Goal: Task Accomplishment & Management: Manage account settings

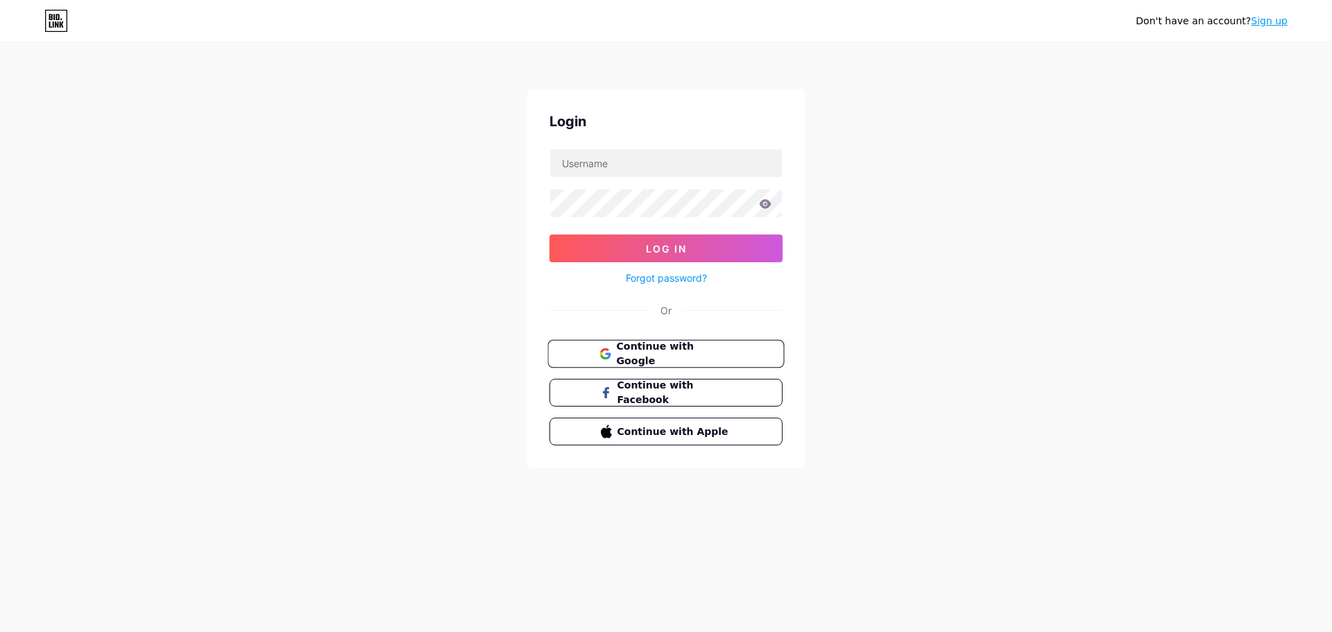
click at [696, 359] on span "Continue with Google" at bounding box center [674, 354] width 116 height 30
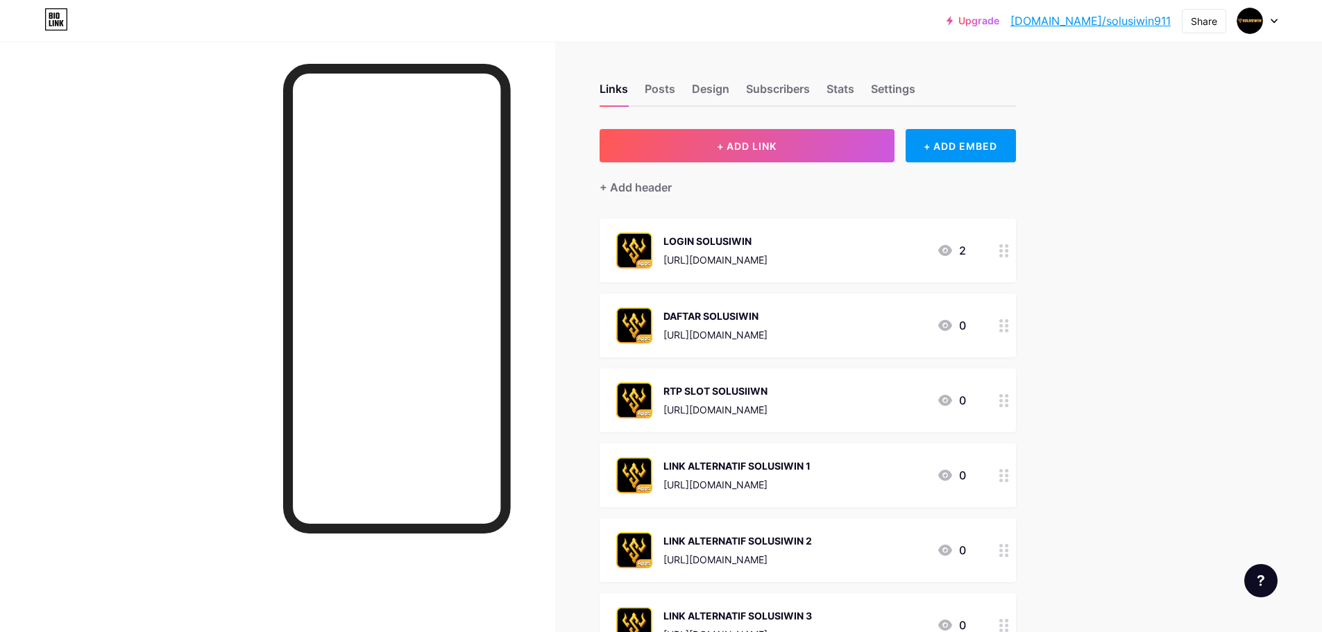
click at [767, 255] on div "[URL][DOMAIN_NAME]" at bounding box center [715, 260] width 104 height 15
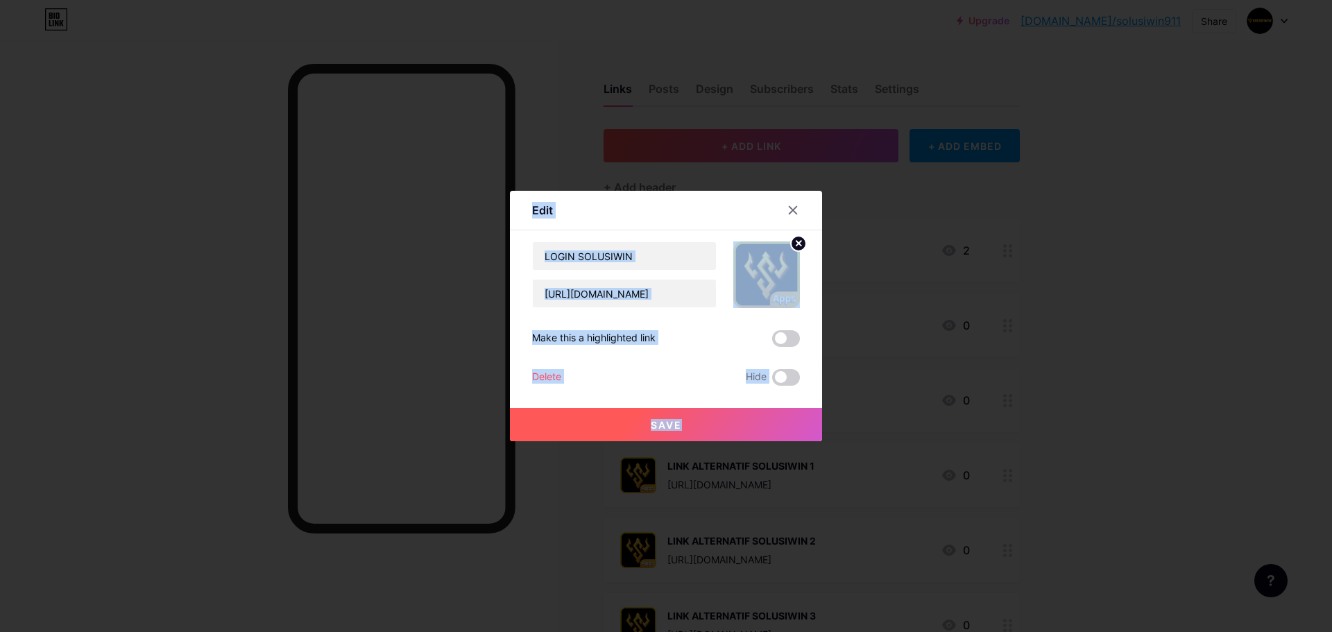
click at [819, 255] on div "Edit Content YouTube Play YouTube video without leaving your page. ADD Vimeo Pl…" at bounding box center [666, 316] width 312 height 250
click at [627, 286] on input "[URL][DOMAIN_NAME]" at bounding box center [624, 294] width 183 height 28
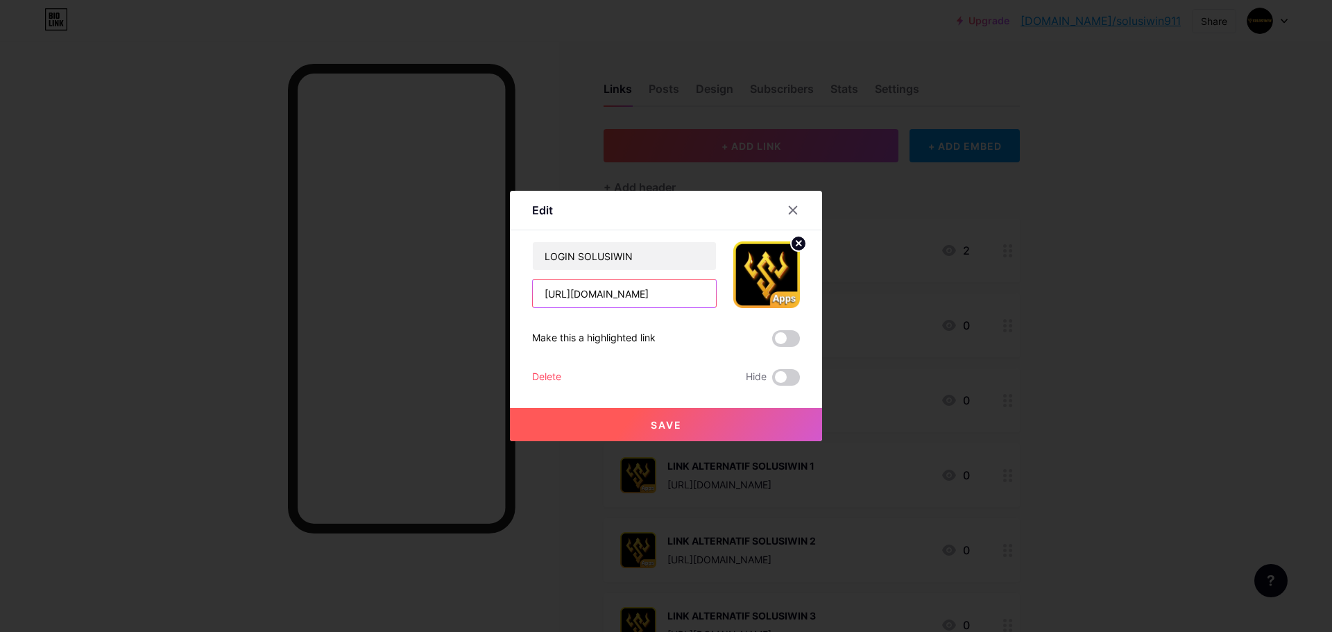
click at [627, 288] on input "[URL][DOMAIN_NAME]" at bounding box center [624, 294] width 183 height 28
paste input "[DOMAIN_NAME]"
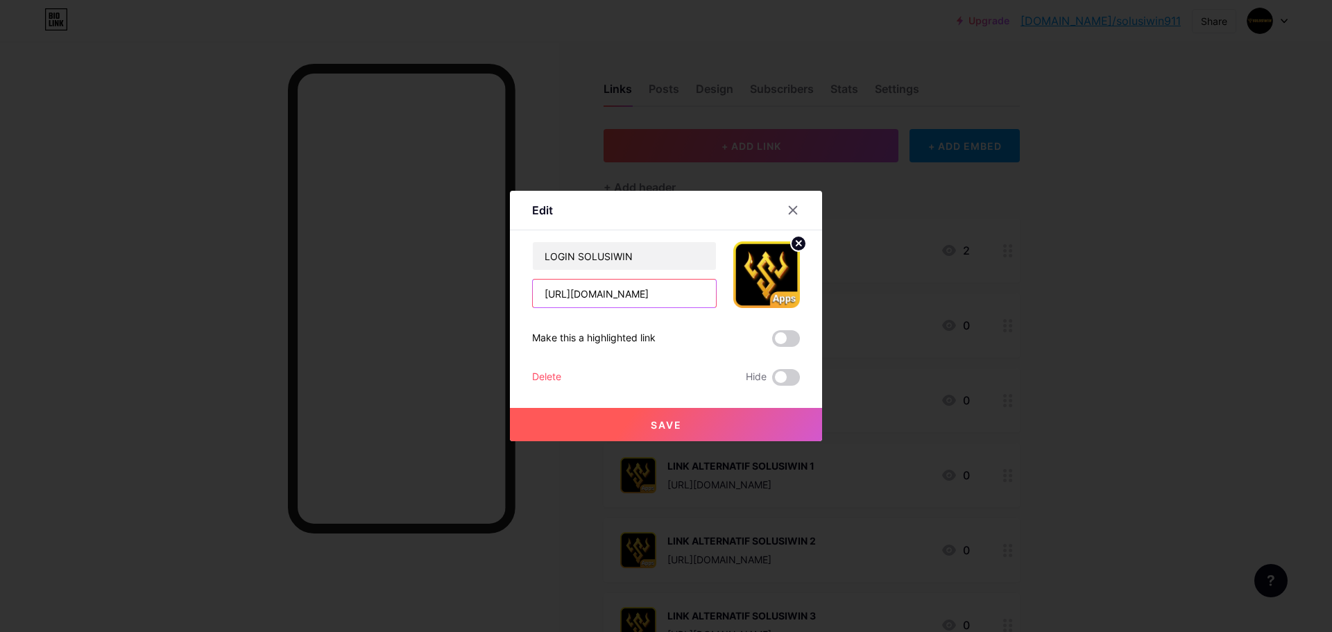
type input "[URL][DOMAIN_NAME]"
click at [696, 418] on button "Save" at bounding box center [666, 424] width 312 height 33
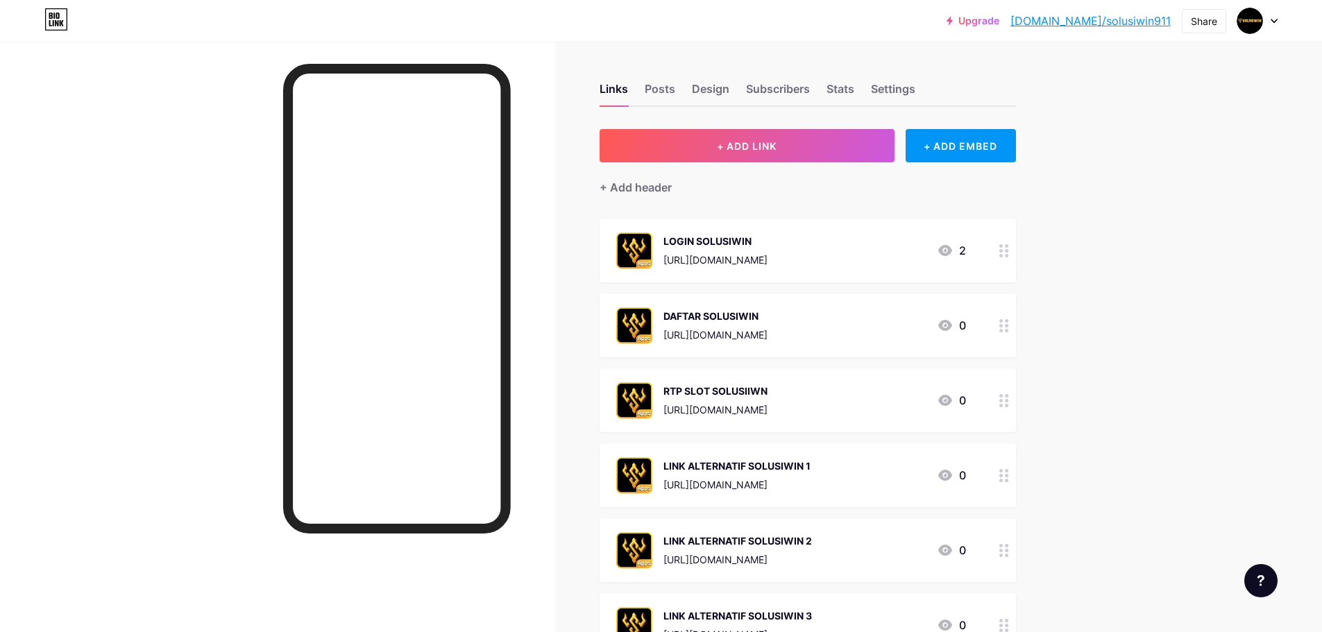
click at [839, 332] on div "DAFTAR SOLUSIWIN [URL][DOMAIN_NAME] 0" at bounding box center [791, 325] width 350 height 36
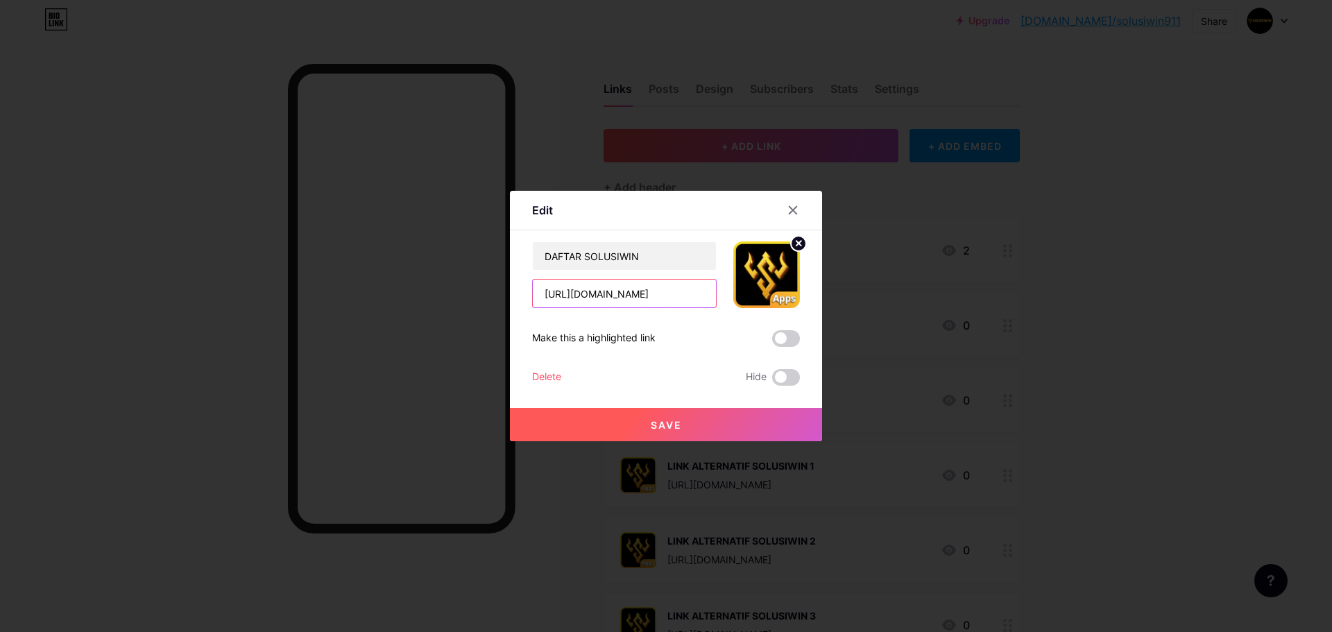
click at [616, 289] on input "[URL][DOMAIN_NAME]" at bounding box center [624, 294] width 183 height 28
paste input "[DOMAIN_NAME]/#/index?category=live"
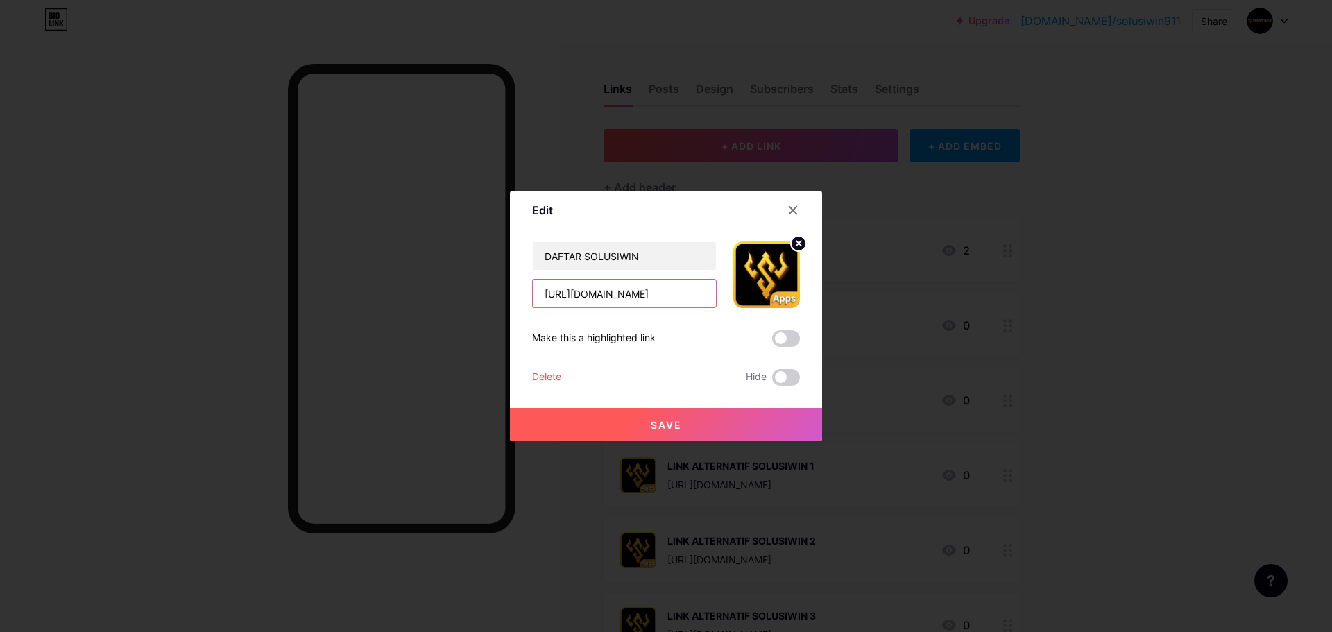
type input "[URL][DOMAIN_NAME]"
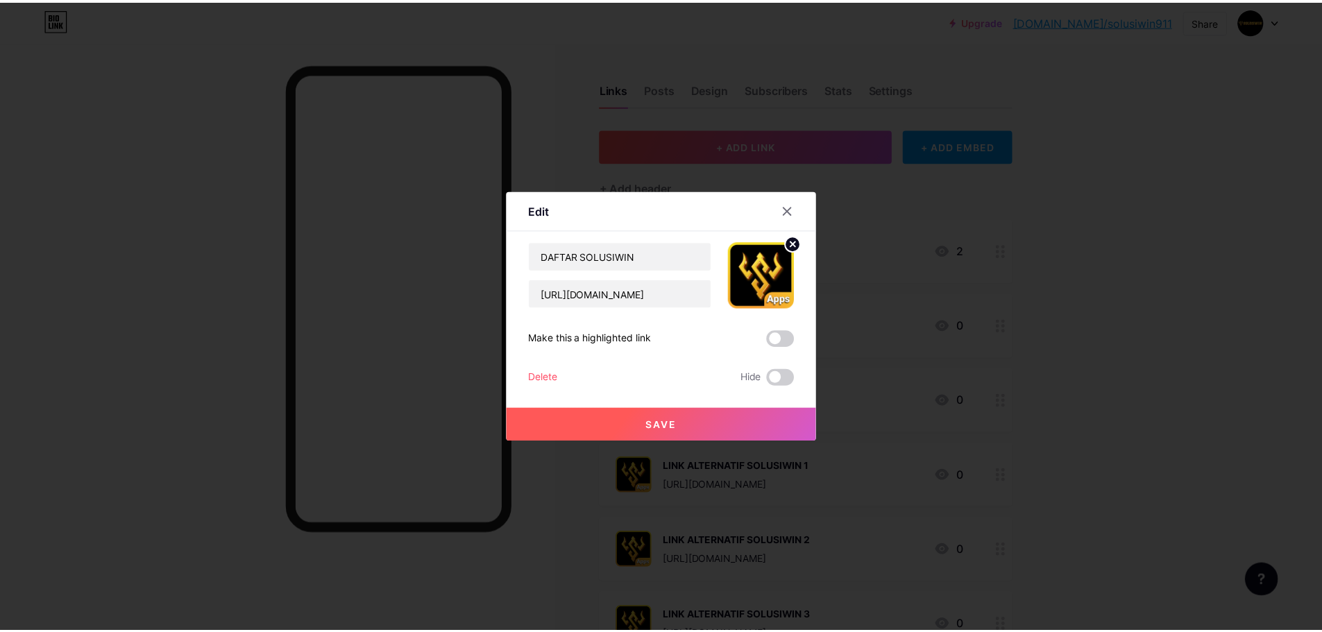
scroll to position [0, 0]
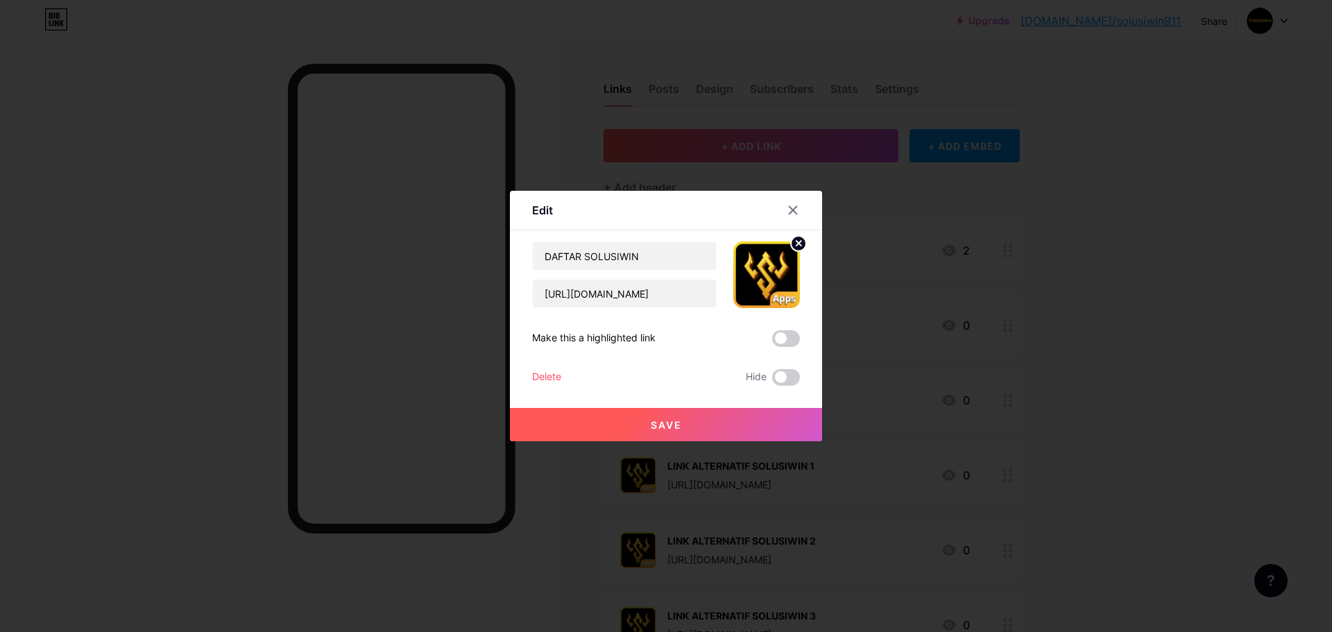
click at [680, 415] on button "Save" at bounding box center [666, 424] width 312 height 33
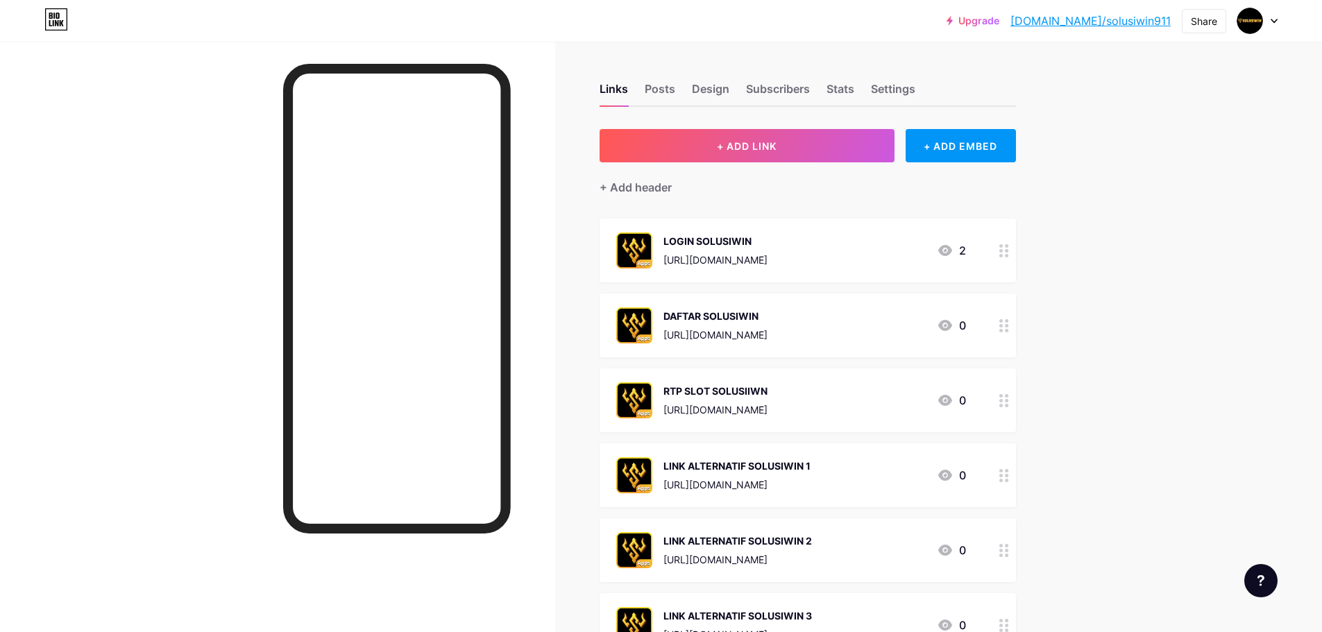
click at [1109, 287] on div "Upgrade [DOMAIN_NAME]/solusi... [DOMAIN_NAME]/solusiwin911 Share Switch account…" at bounding box center [661, 634] width 1322 height 1268
click at [1255, 15] on img at bounding box center [1250, 21] width 22 height 22
click at [1270, 26] on div at bounding box center [1257, 20] width 40 height 25
click at [1227, 156] on link "Account settings" at bounding box center [1191, 157] width 172 height 37
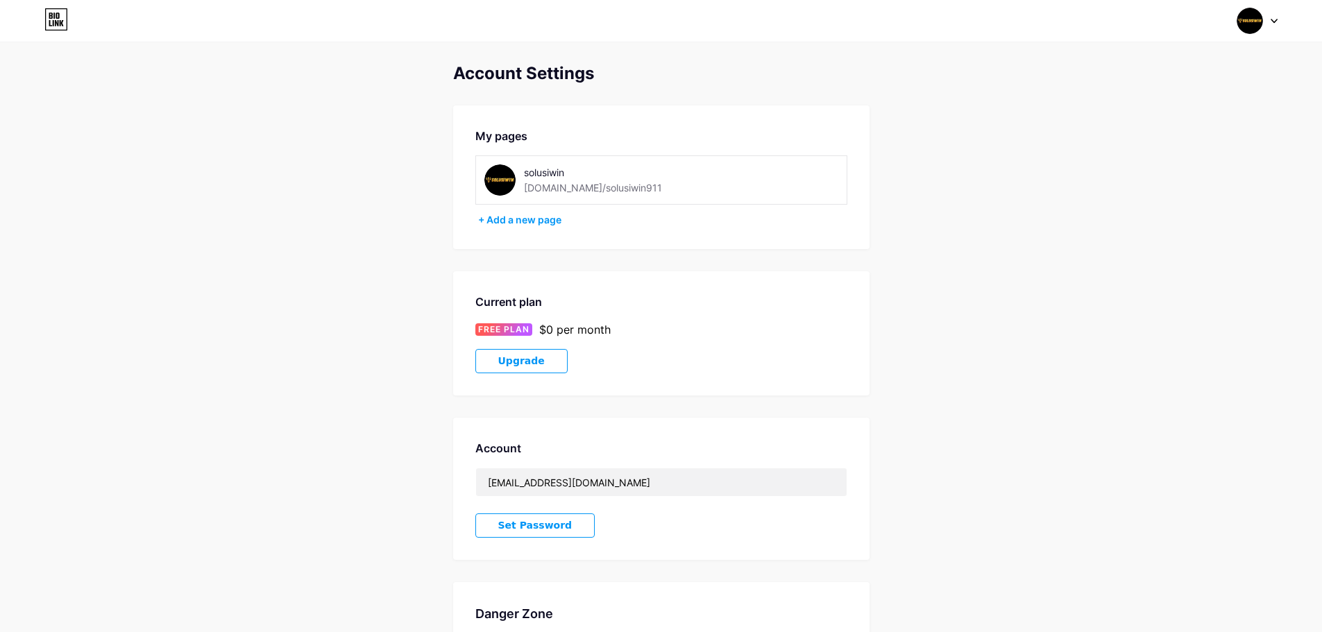
click at [1265, 10] on div at bounding box center [1257, 20] width 40 height 25
click at [1243, 28] on img at bounding box center [1249, 21] width 26 height 26
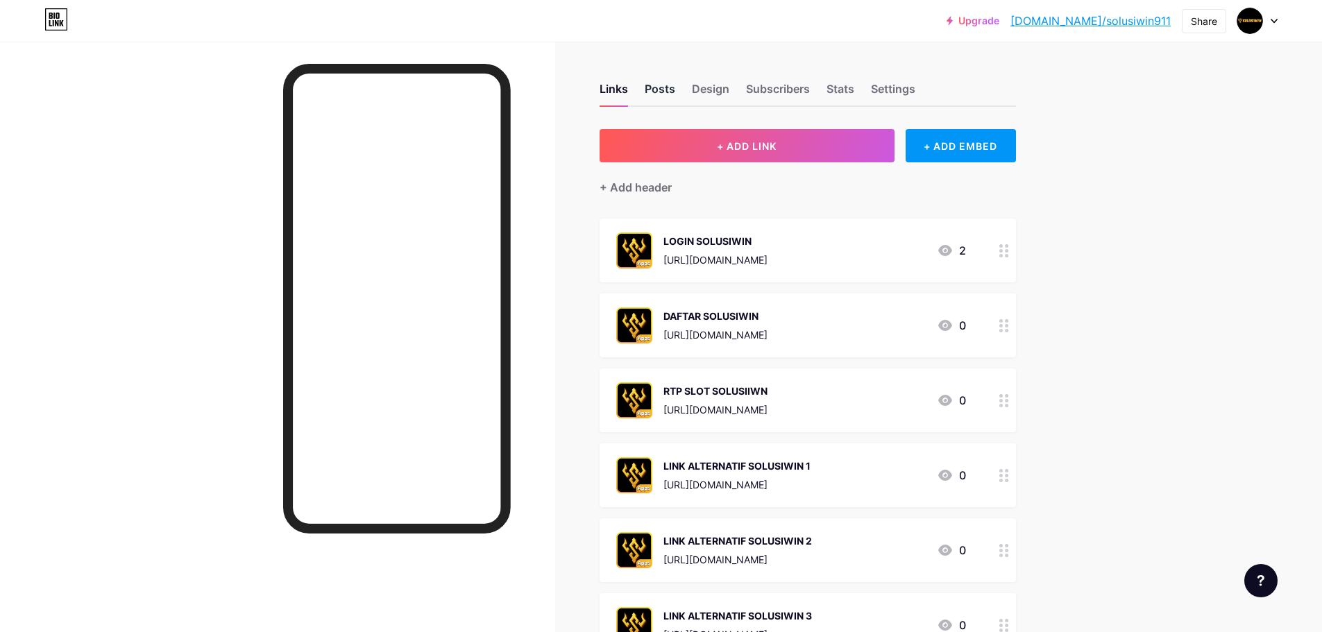
click at [659, 90] on div "Posts" at bounding box center [660, 92] width 31 height 25
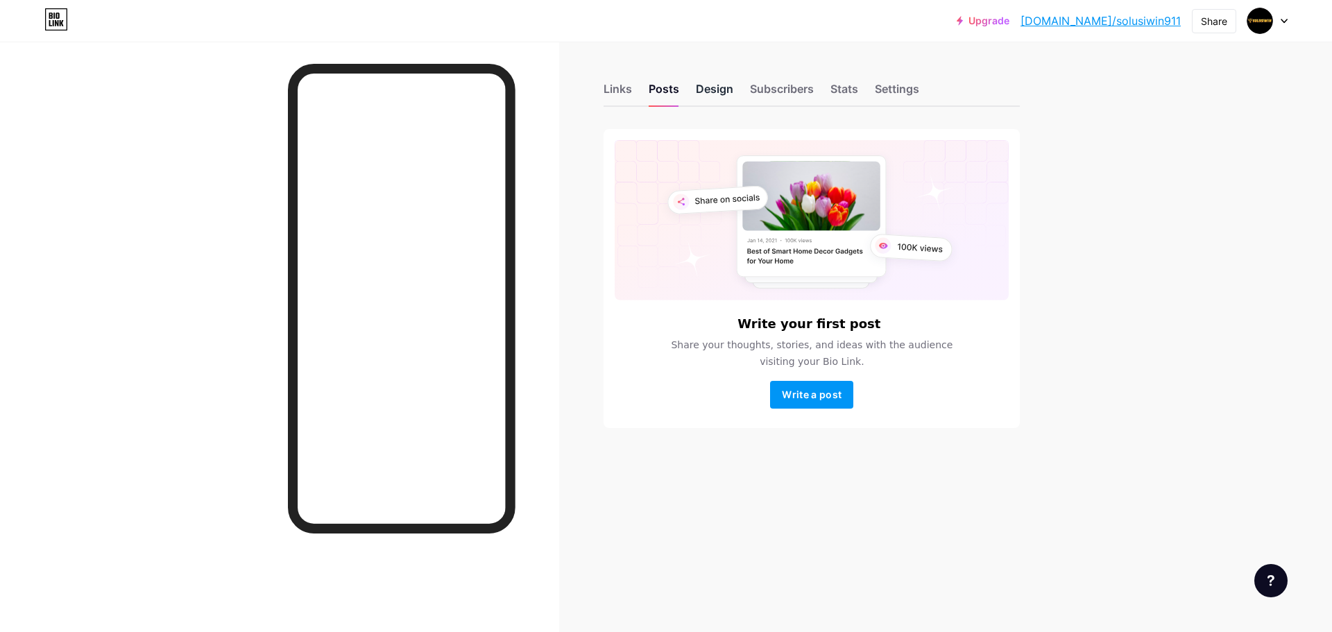
click at [715, 86] on div "Design" at bounding box center [714, 92] width 37 height 25
click at [777, 88] on div "Subscribers" at bounding box center [782, 92] width 64 height 25
click at [852, 88] on div "Stats" at bounding box center [845, 92] width 28 height 25
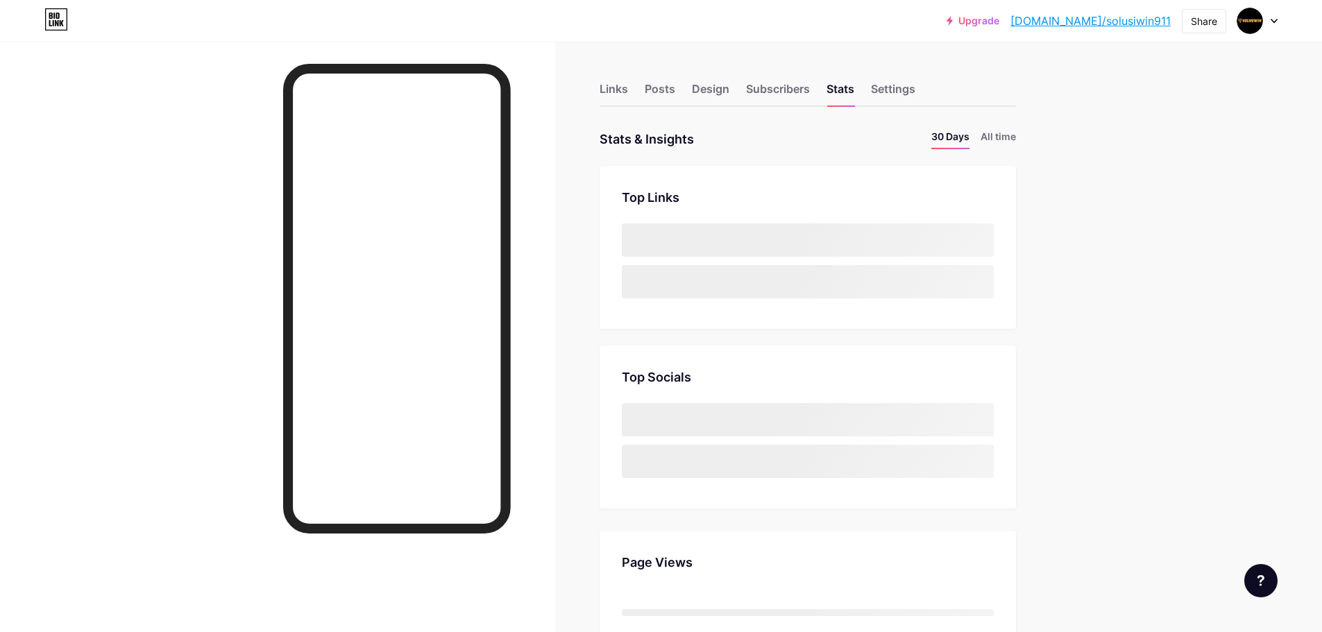
drag, startPoint x: 898, startPoint y: 86, endPoint x: 849, endPoint y: 171, distance: 97.9
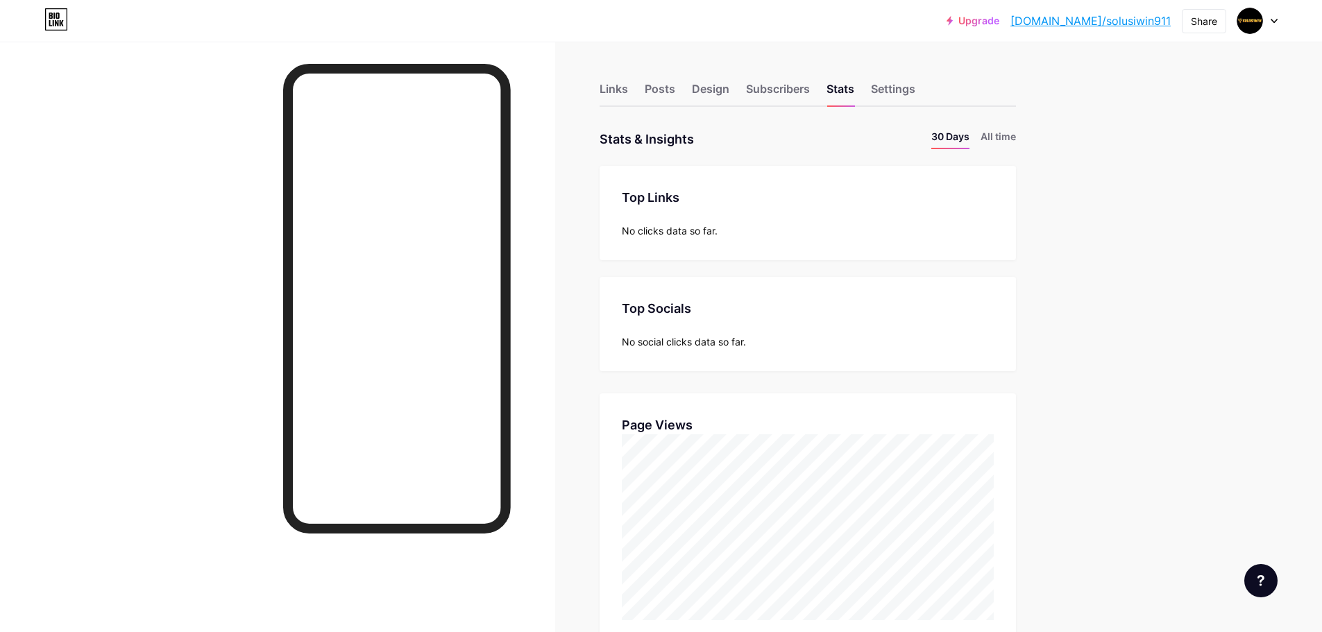
scroll to position [632, 1322]
click at [830, 128] on div "Links Posts Design Subscribers Stats Settings Stats & Insights Page Stats 30 Da…" at bounding box center [537, 619] width 1074 height 1155
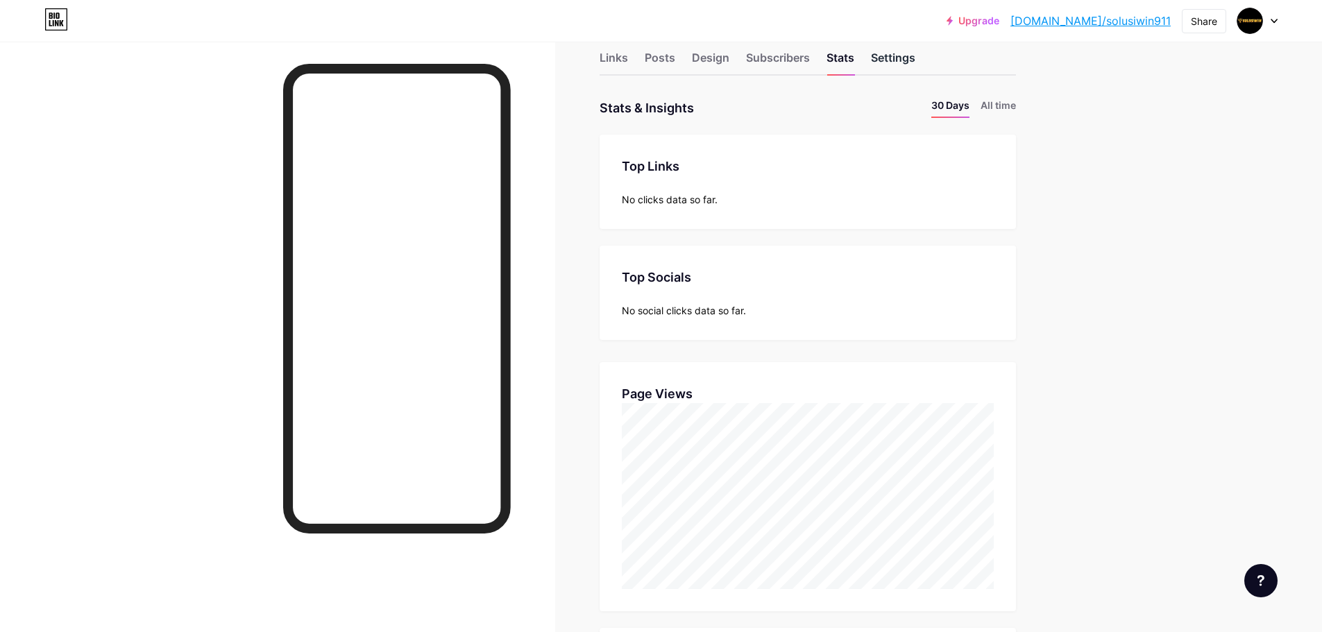
scroll to position [0, 0]
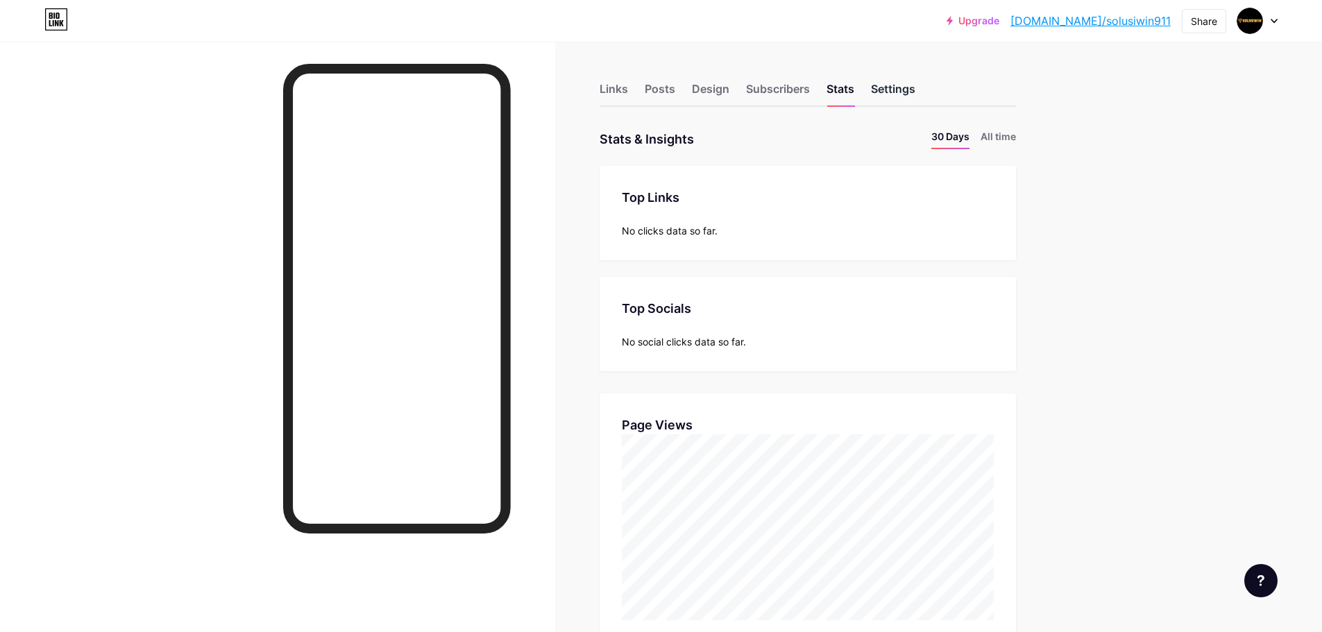
click at [909, 82] on div "Settings" at bounding box center [893, 92] width 44 height 25
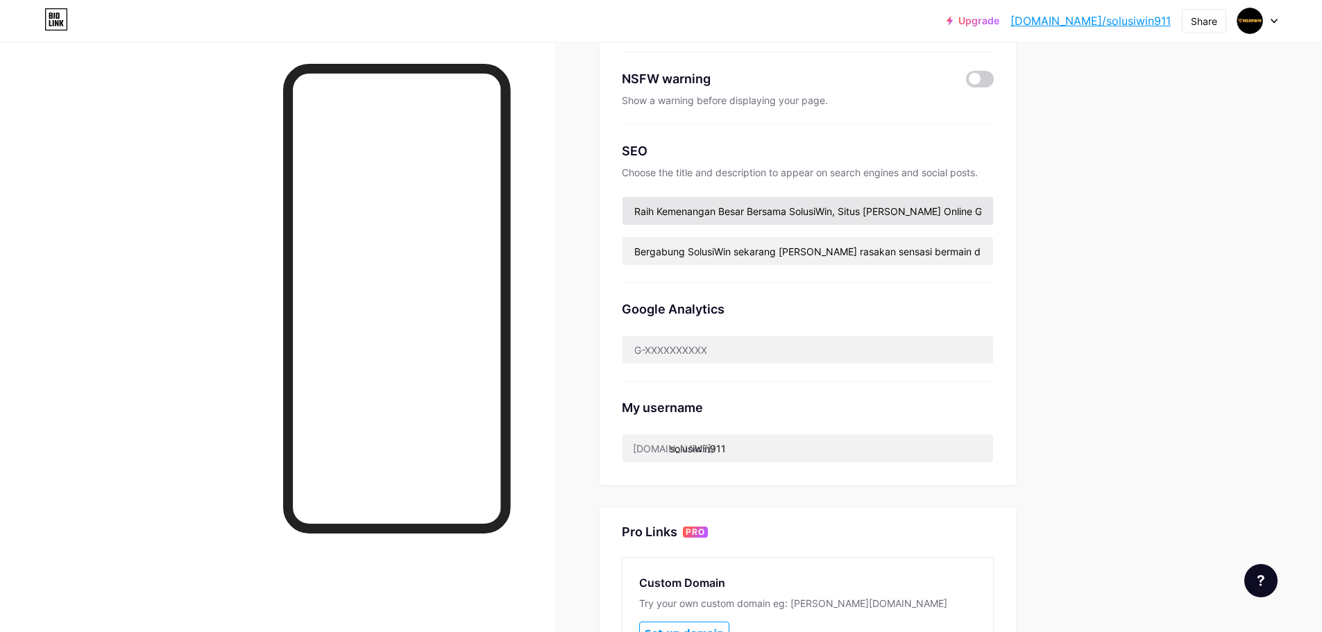
scroll to position [208, 0]
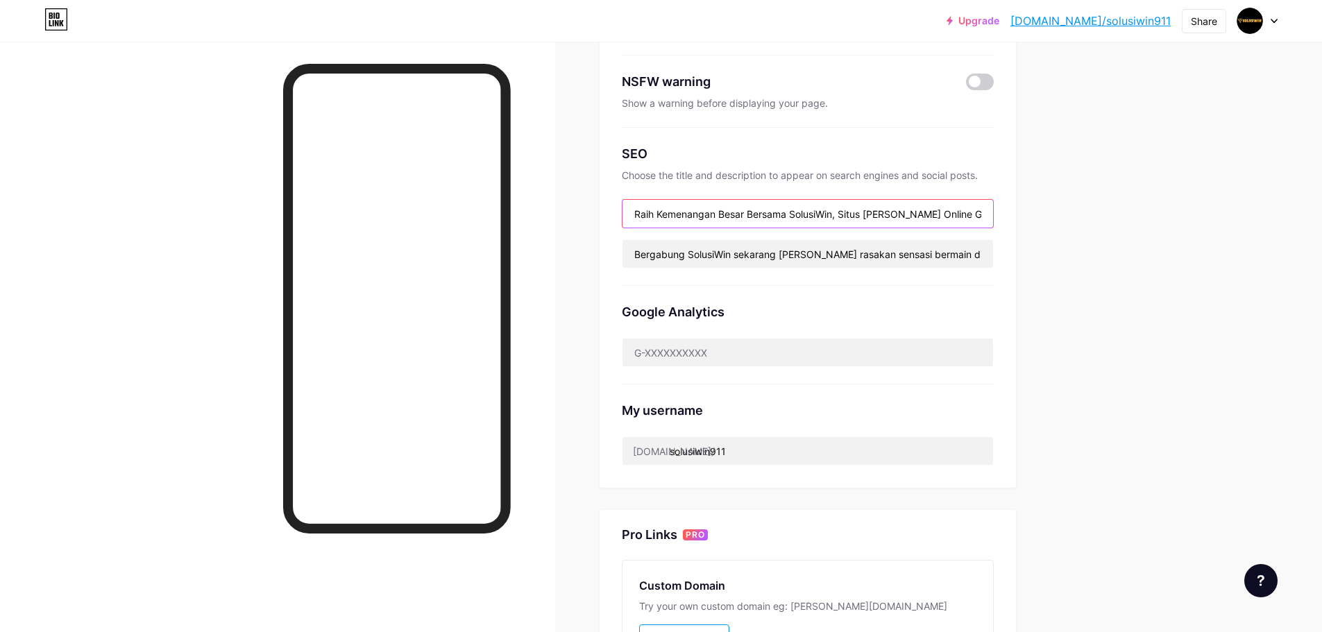
click at [731, 203] on input "Raih Kemenangan Besar Bersama SolusiWin, Situs [PERSON_NAME] Online Gacor 2025" at bounding box center [807, 214] width 371 height 28
click at [735, 256] on input "Bergabung SolusiWin sekarang [PERSON_NAME] rasakan sensasi bermain di situs [PE…" at bounding box center [807, 254] width 371 height 28
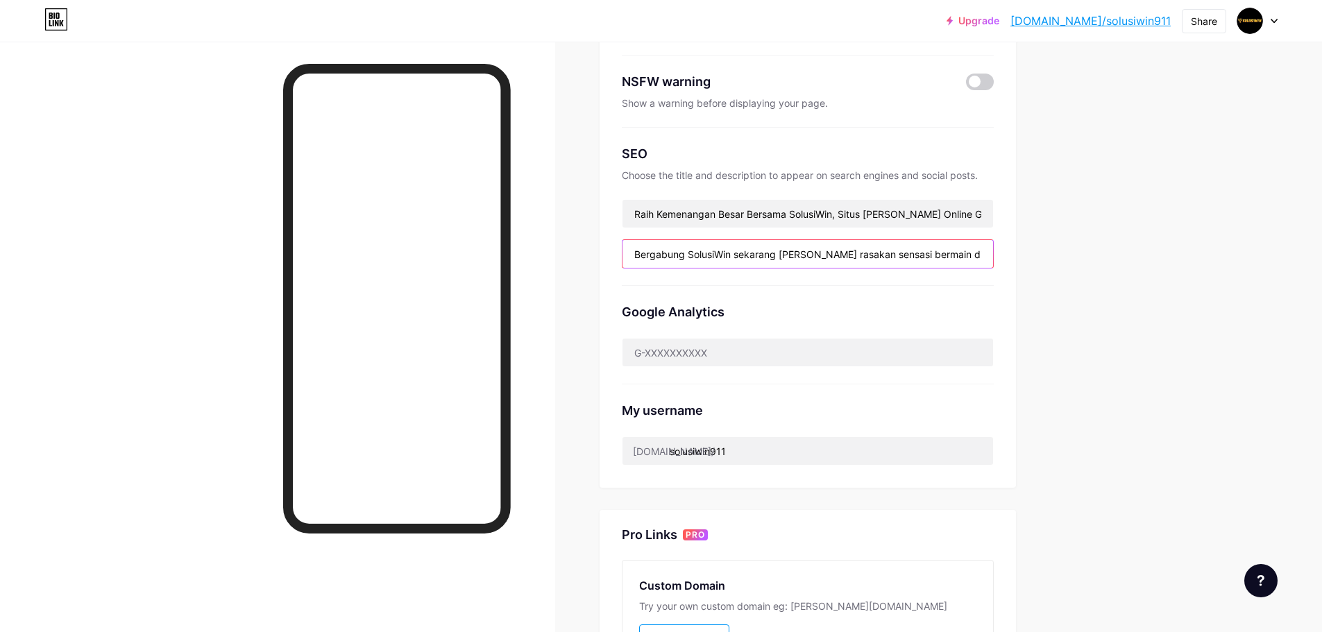
click at [735, 256] on input "Bergabung SolusiWin sekarang [PERSON_NAME] rasakan sensasi bermain di situs [PE…" at bounding box center [807, 254] width 371 height 28
click at [763, 216] on input "Raih Kemenangan Besar Bersama SolusiWin, Situs [PERSON_NAME] Online Gacor 2025" at bounding box center [807, 214] width 371 height 28
click at [763, 217] on input "Raih Kemenangan Besar Bersama SolusiWin, Situs [PERSON_NAME] Online Gacor 2025" at bounding box center [807, 214] width 371 height 28
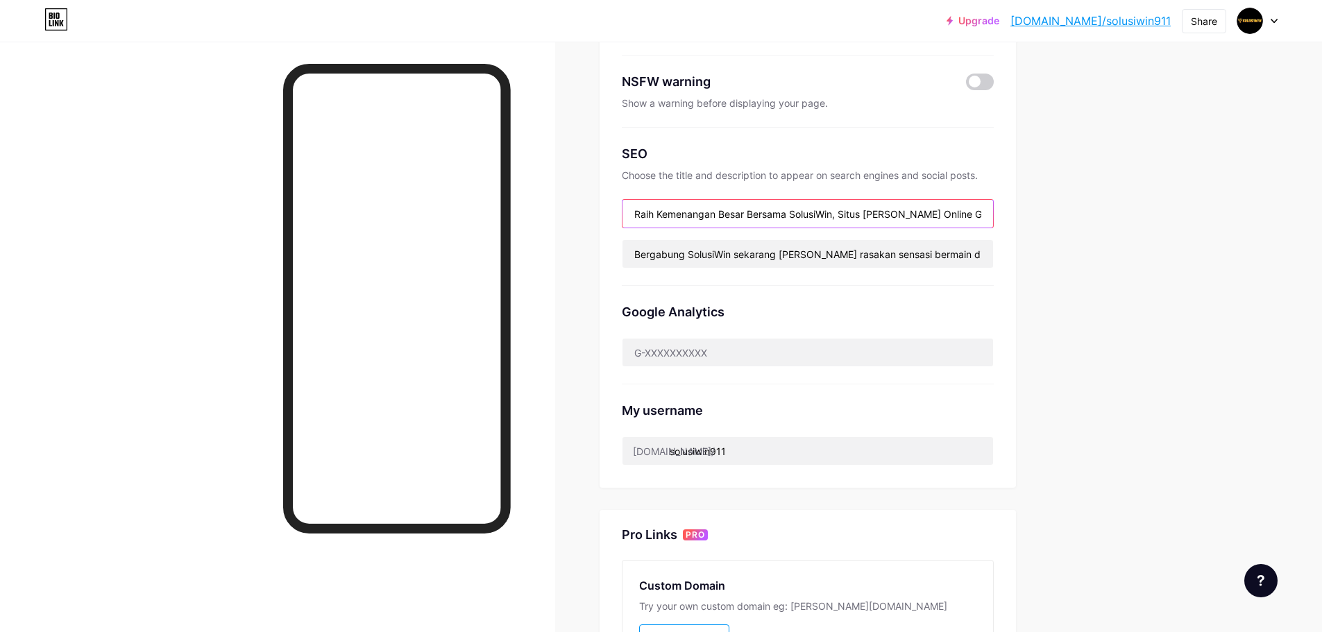
click at [761, 218] on input "Raih Kemenangan Besar Bersama SolusiWin, Situs [PERSON_NAME] Online Gacor 2025" at bounding box center [807, 214] width 371 height 28
click at [745, 255] on input "Bergabung SolusiWin sekarang [PERSON_NAME] rasakan sensasi bermain di situs [PE…" at bounding box center [807, 254] width 371 height 28
paste input "solusiwin, solusi win, login solusiwin, daftar solusiwin, link alternatif solus…"
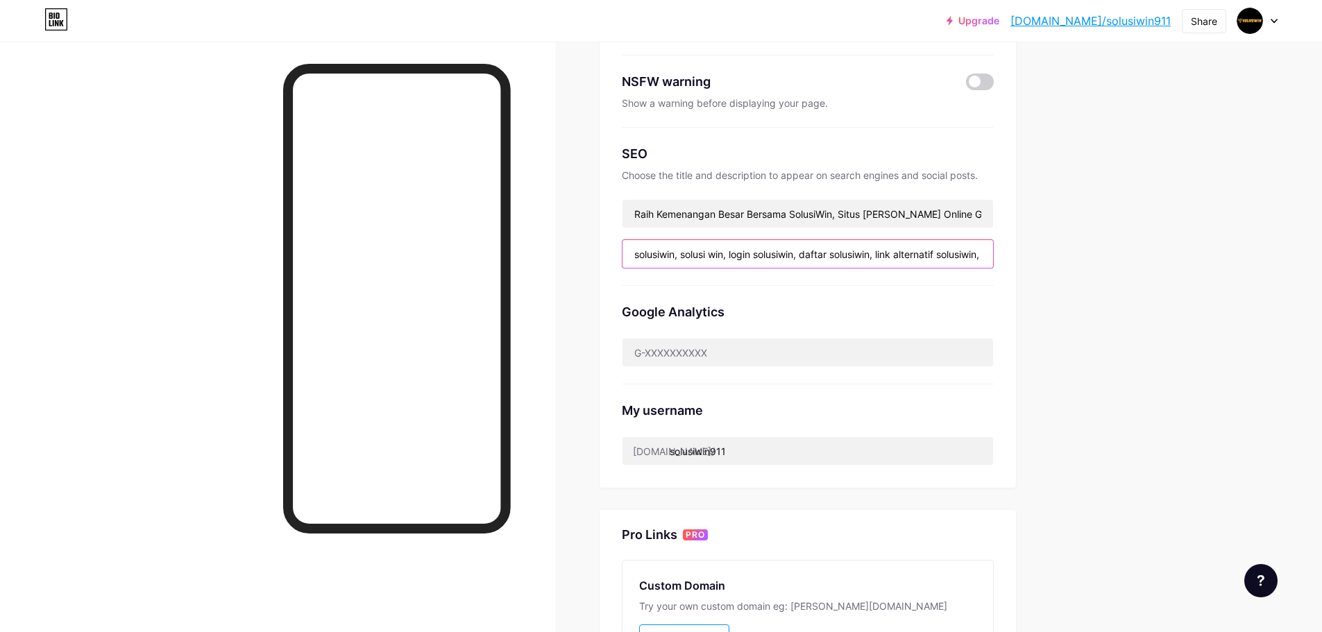
scroll to position [0, 292]
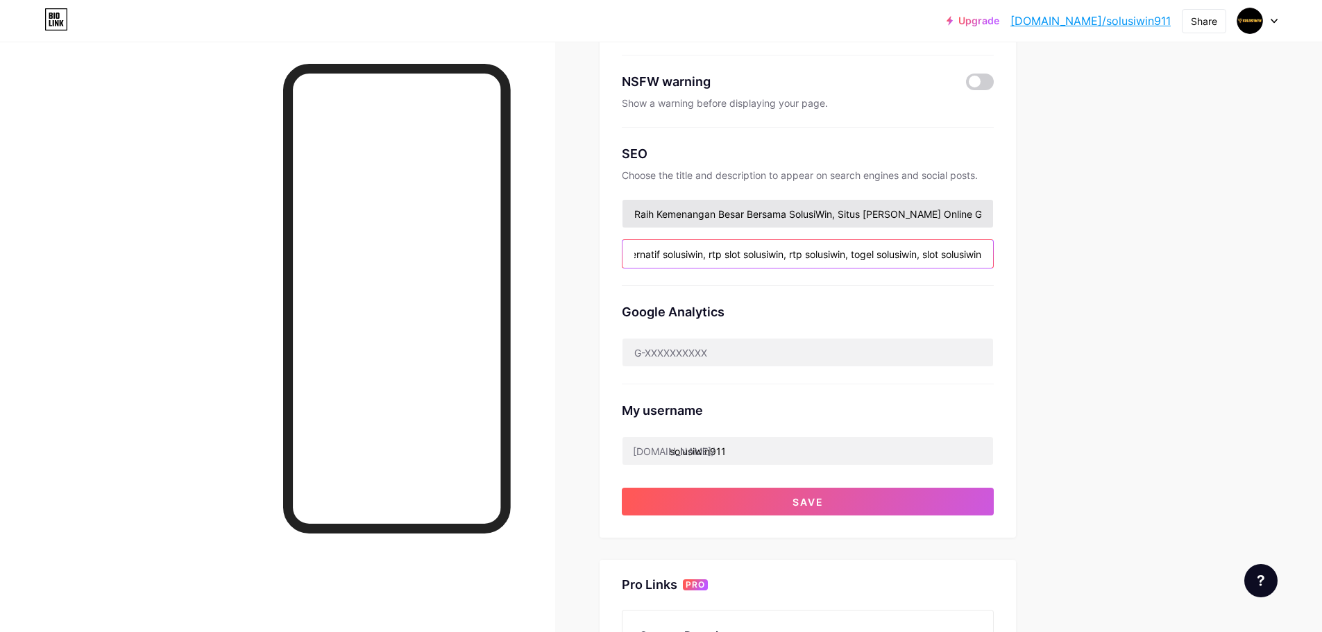
type input "solusiwin, solusi win, login solusiwin, daftar solusiwin, link alternatif solus…"
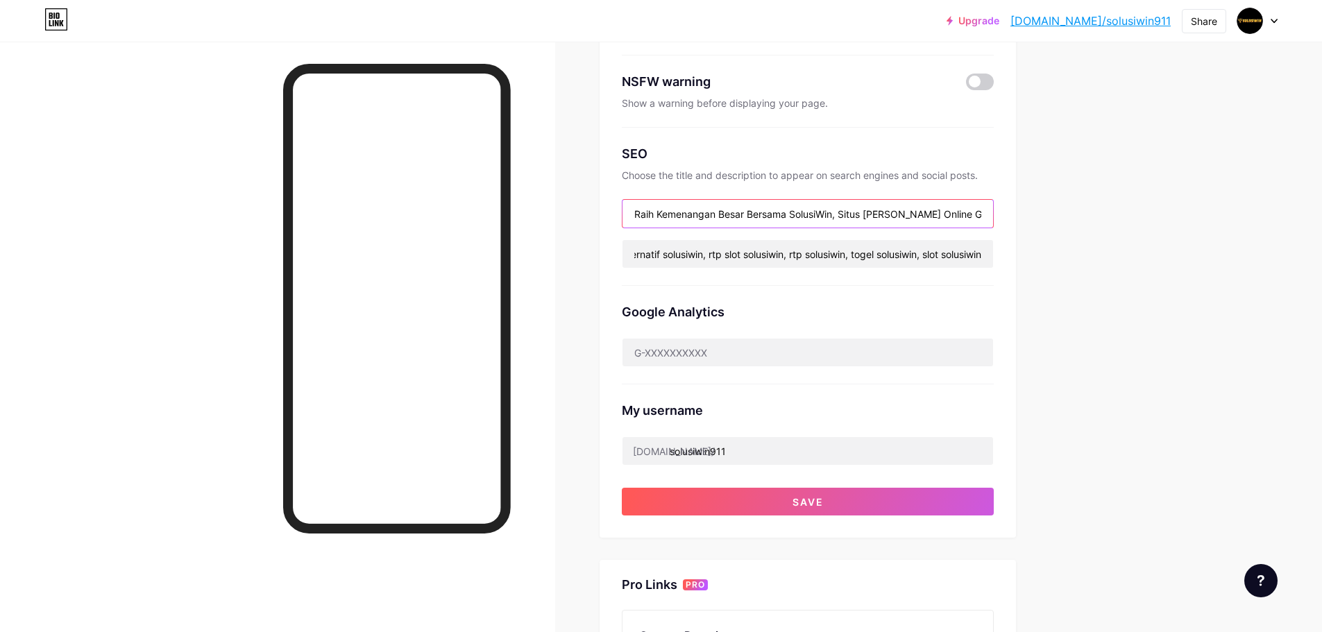
click at [826, 214] on input "Raih Kemenangan Besar Bersama SolusiWin, Situs [PERSON_NAME] Online Gacor 2025" at bounding box center [807, 214] width 371 height 28
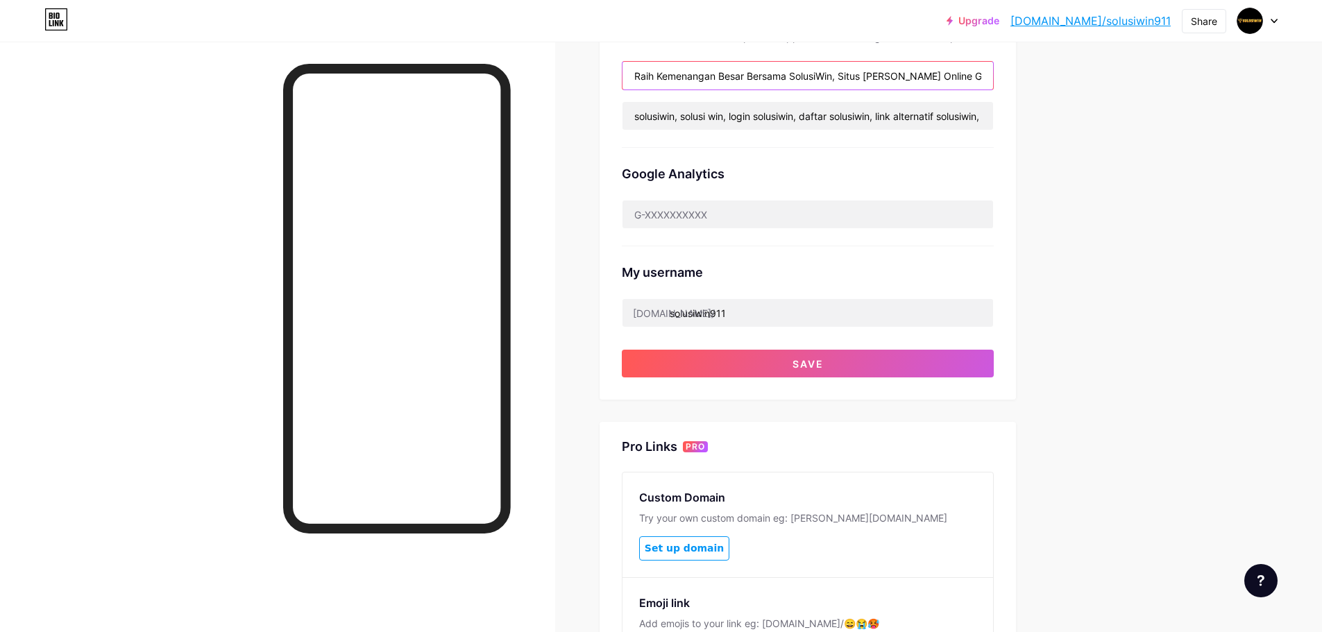
scroll to position [347, 0]
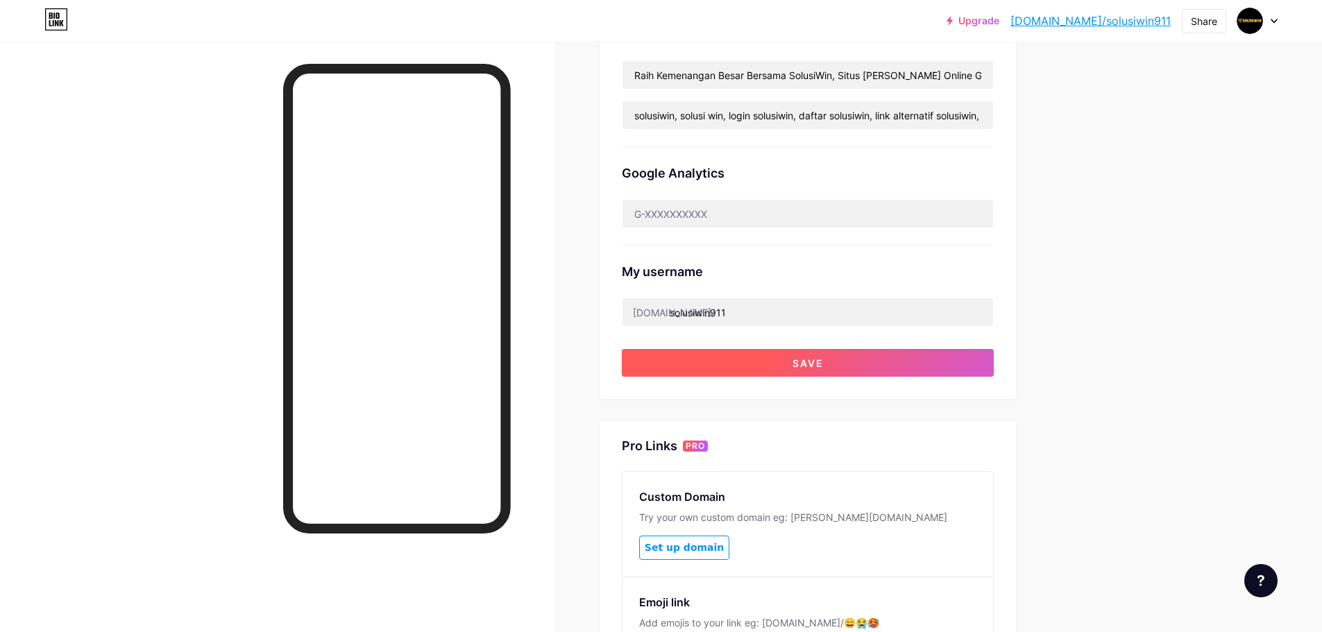
click at [925, 356] on button "Save" at bounding box center [808, 363] width 372 height 28
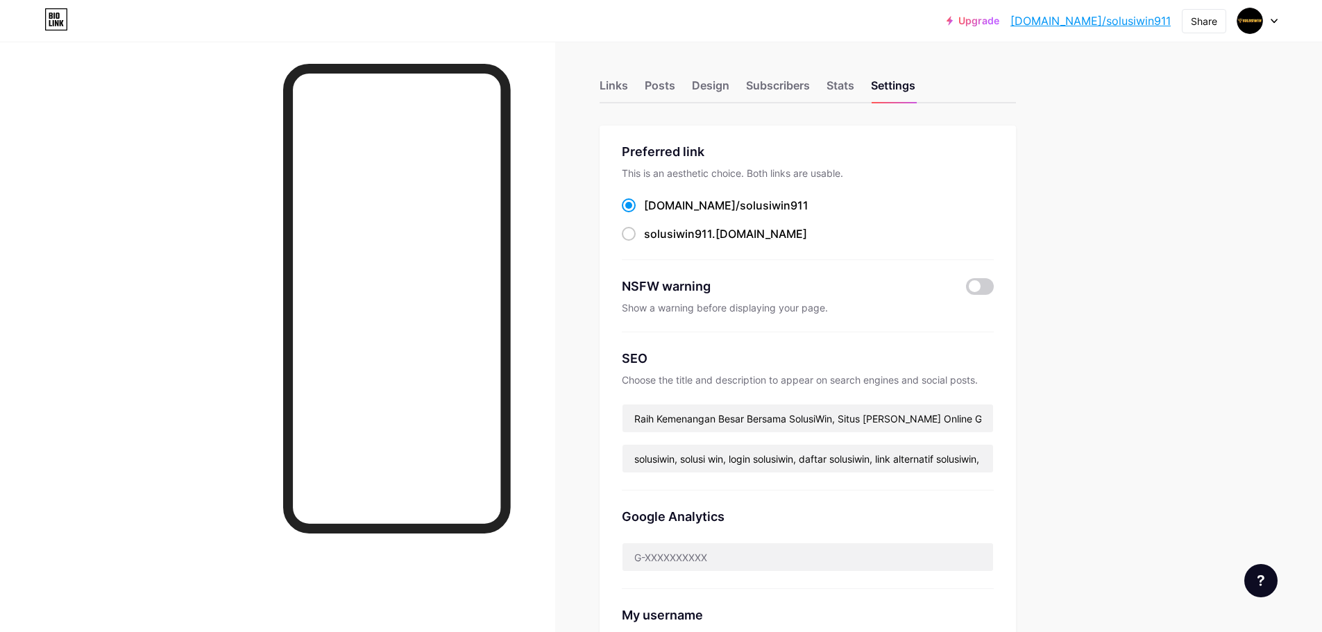
scroll to position [0, 0]
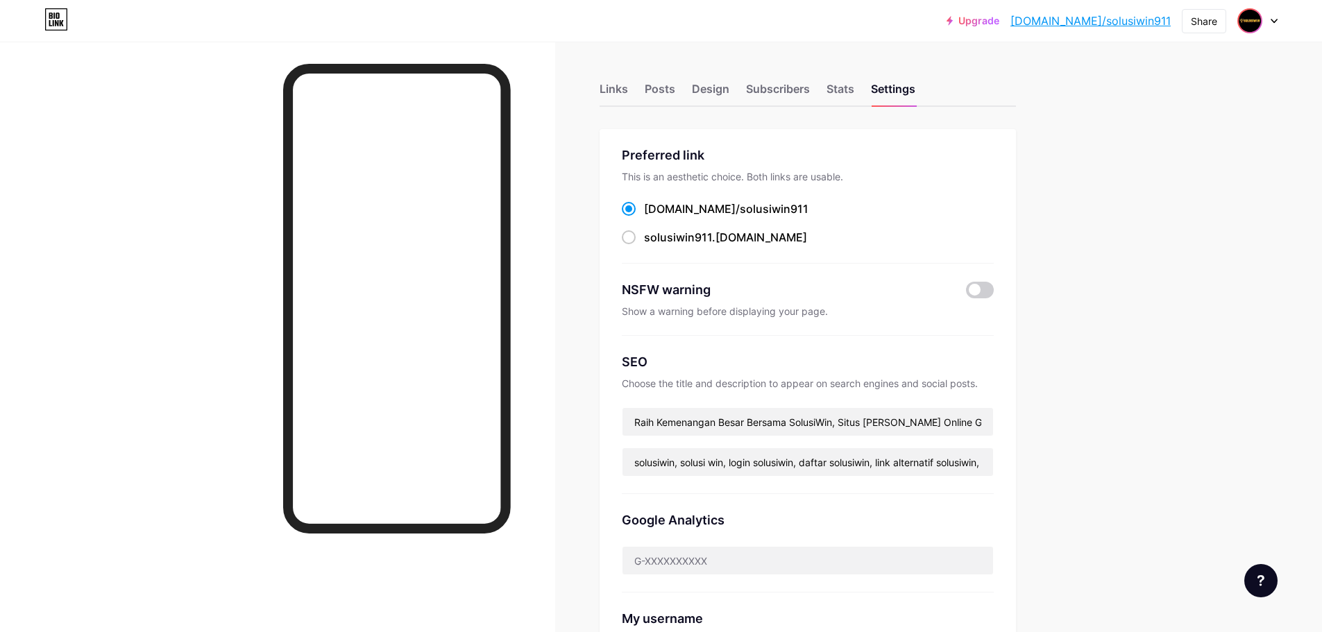
click at [1259, 24] on img at bounding box center [1250, 21] width 22 height 22
click at [1196, 107] on div "Switch accounts solusiwin [DOMAIN_NAME]/solusiwin911 + Add a new page" at bounding box center [1191, 88] width 172 height 101
click at [1040, 119] on div "Links Posts Design Subscribers Stats Settings Preferred link This is an aesthet…" at bounding box center [537, 569] width 1074 height 1055
